Goal: Check status: Check status

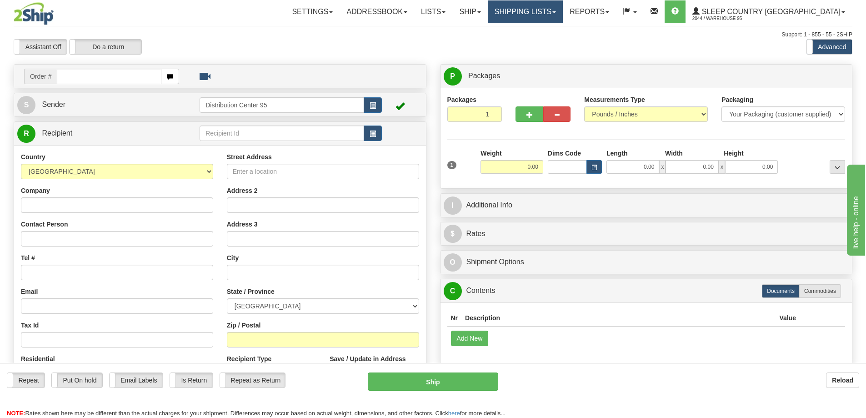
click at [552, 8] on link "Shipping lists" at bounding box center [525, 11] width 75 height 23
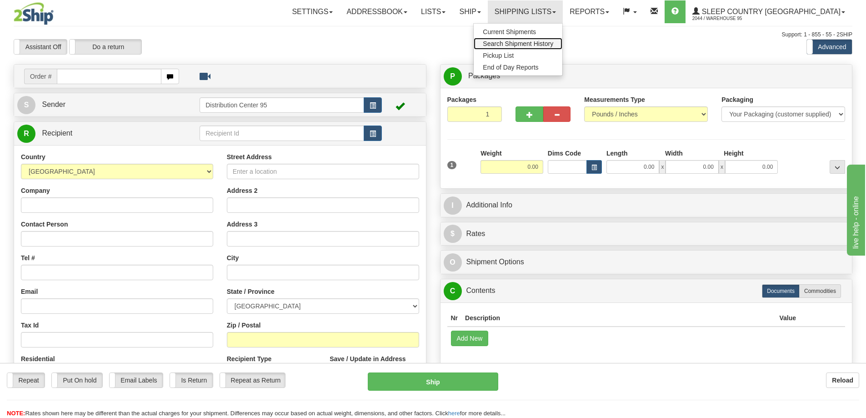
click at [553, 45] on span "Search Shipment History" at bounding box center [518, 43] width 70 height 7
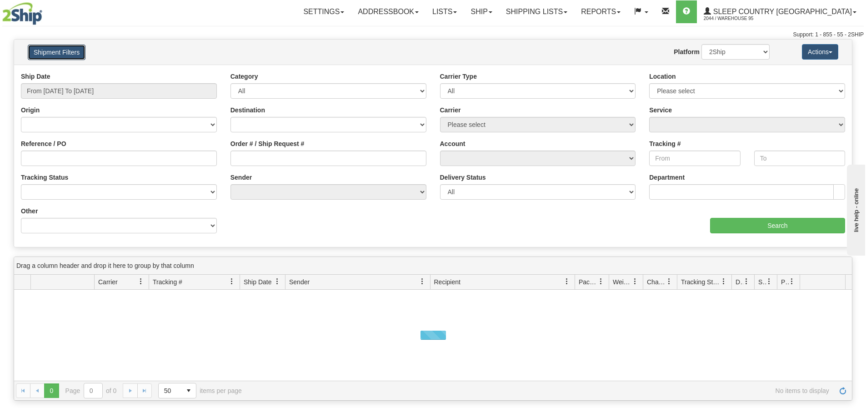
click at [65, 49] on button "Shipment Filters" at bounding box center [57, 52] width 58 height 15
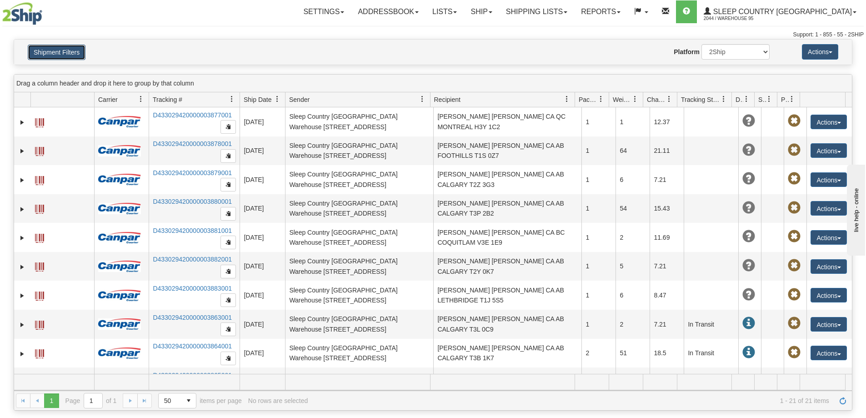
click at [79, 47] on button "Shipment Filters" at bounding box center [57, 52] width 58 height 15
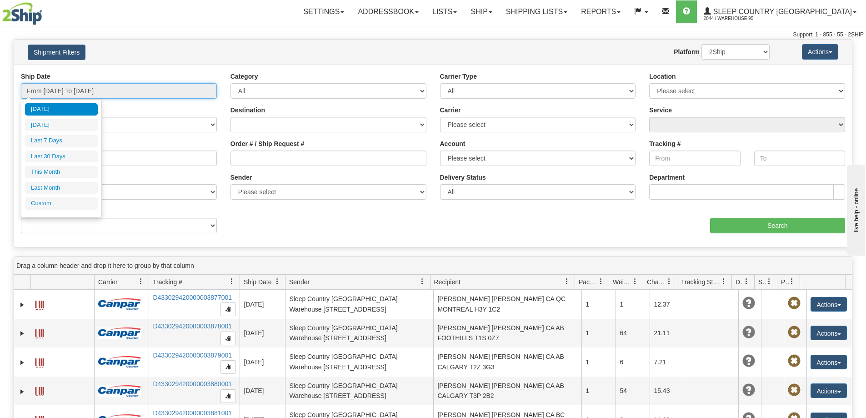
click at [104, 95] on input "From [DATE] To [DATE]" at bounding box center [119, 90] width 196 height 15
click at [74, 159] on li "Last 30 Days" at bounding box center [61, 156] width 73 height 12
type input "From 08/14/2025 To 09/12/2025"
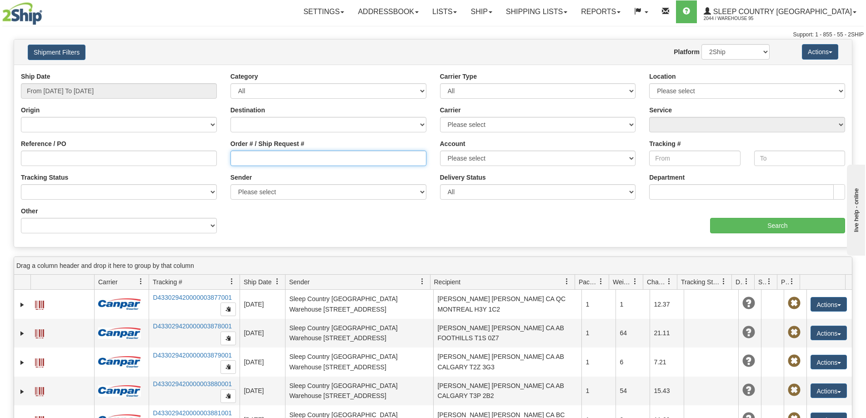
click at [313, 164] on input "Order # / Ship Request #" at bounding box center [328, 157] width 196 height 15
paste input "9000I030575"
type input "9000I030575"
click at [723, 234] on div "Ship Date From 08/14/2025 To 09/12/2025 Category All Inbound Outbound Carrier T…" at bounding box center [432, 156] width 837 height 168
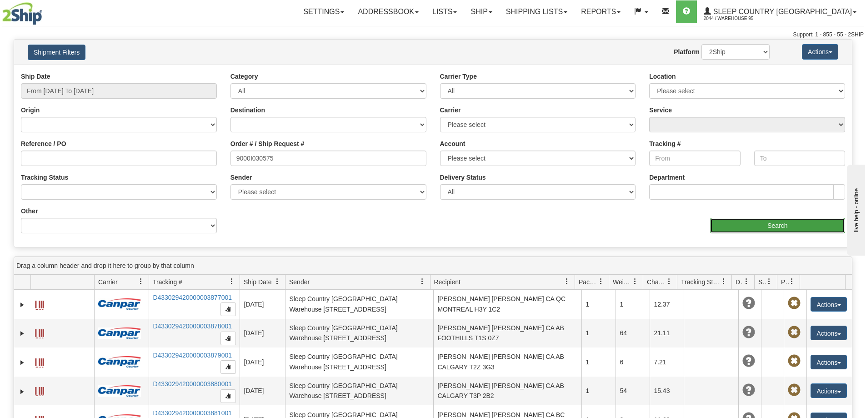
click at [726, 229] on input "Search" at bounding box center [777, 225] width 135 height 15
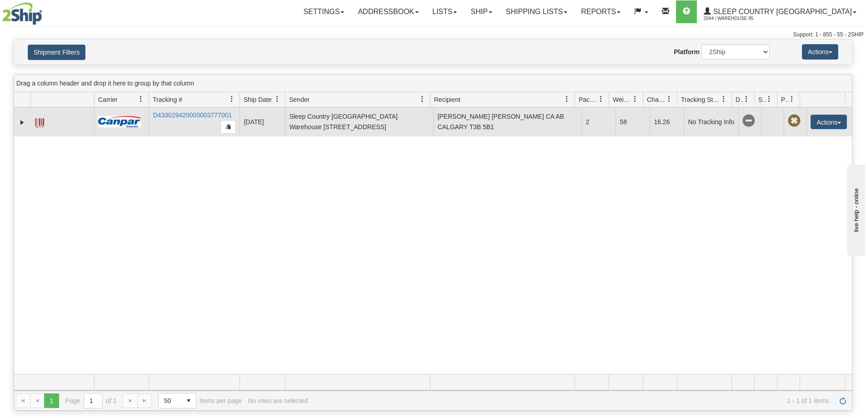
click at [697, 120] on td "No Tracking Info" at bounding box center [710, 121] width 55 height 29
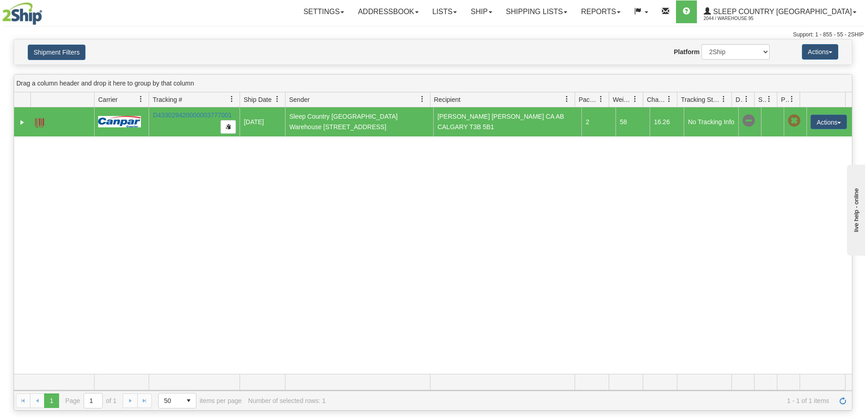
click at [687, 128] on td "No Tracking Info" at bounding box center [710, 121] width 55 height 29
click at [520, 156] on div "31524768 2044 D433029420000003777001 08/30/2025 08/30/2025 11:22:18 AM Sleep Co…" at bounding box center [432, 240] width 837 height 266
click at [177, 113] on link "D433029420000003777001" at bounding box center [192, 114] width 79 height 7
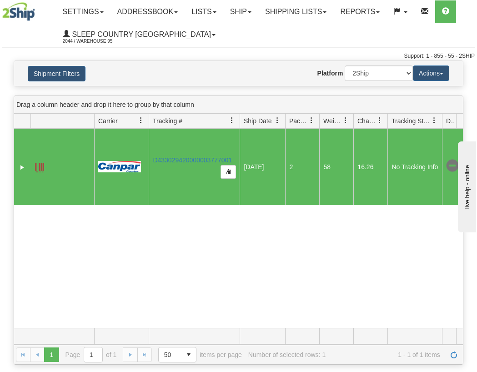
click at [243, 252] on div "31524768 2044 D433029420000003777001 08/30/2025 08/30/2025 11:22:18 AM Sleep Co…" at bounding box center [238, 228] width 448 height 199
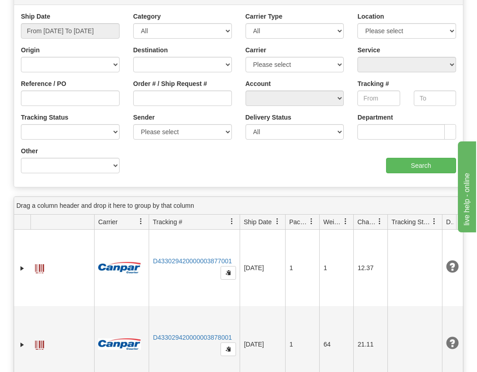
scroll to position [91, 0]
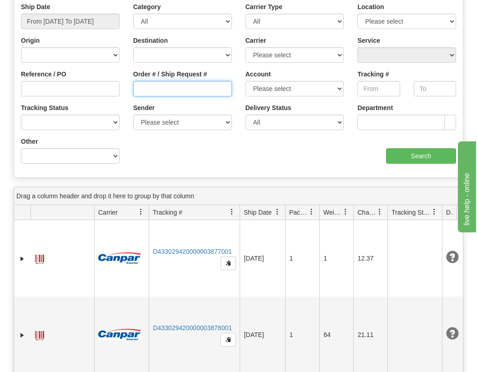
click at [179, 86] on input "Order # / Ship Request #" at bounding box center [182, 88] width 99 height 15
